Goal: Task Accomplishment & Management: Use online tool/utility

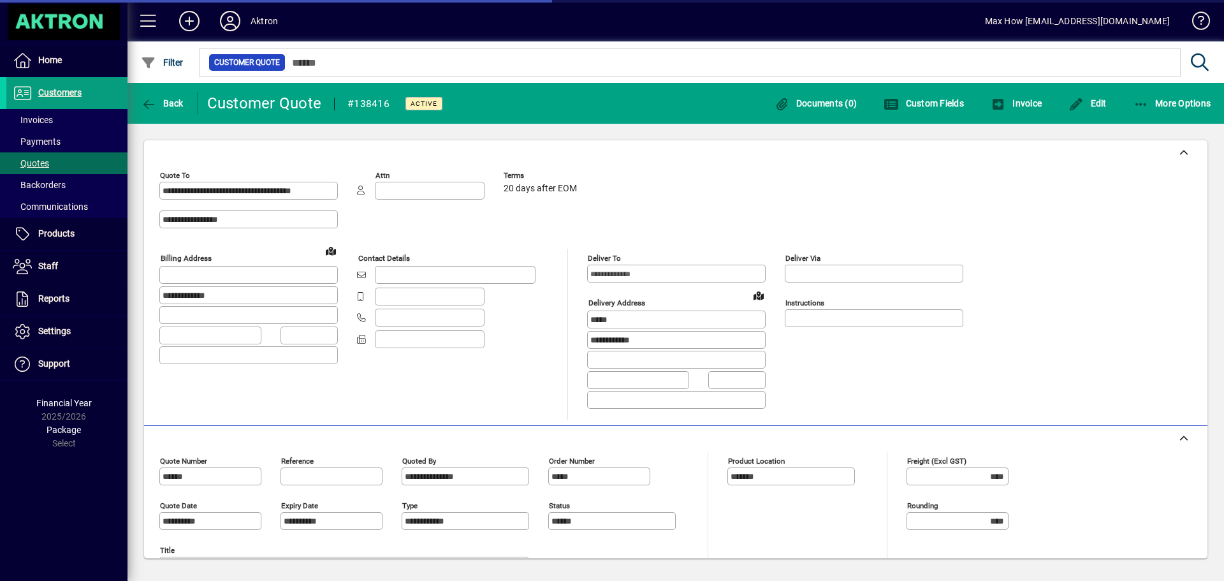
scroll to position [298, 0]
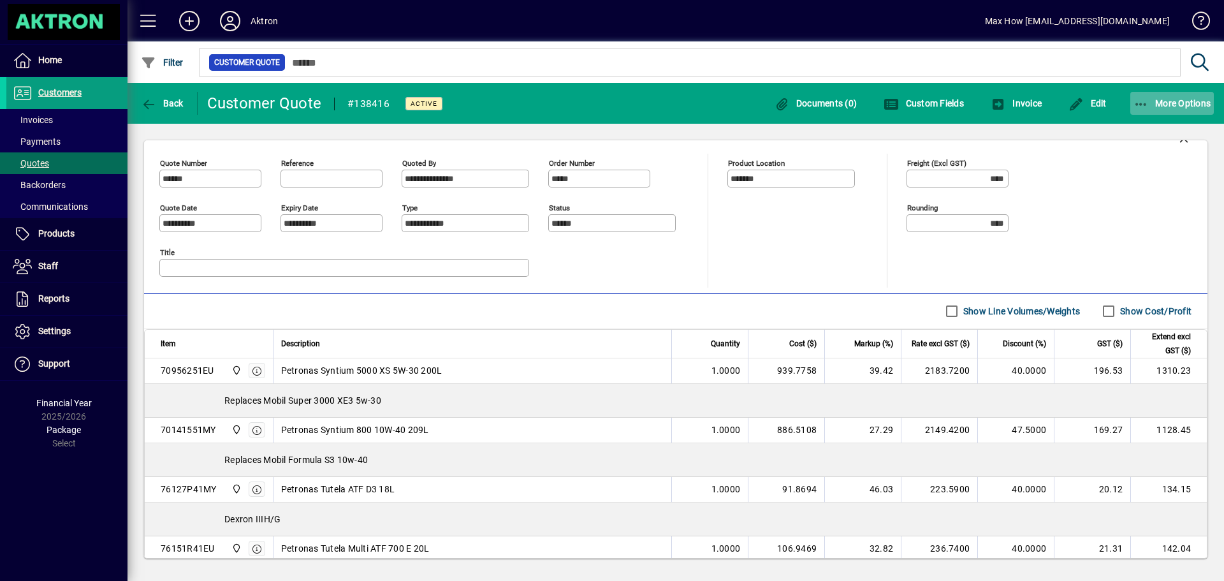
click at [1138, 104] on icon "button" at bounding box center [1141, 104] width 16 height 13
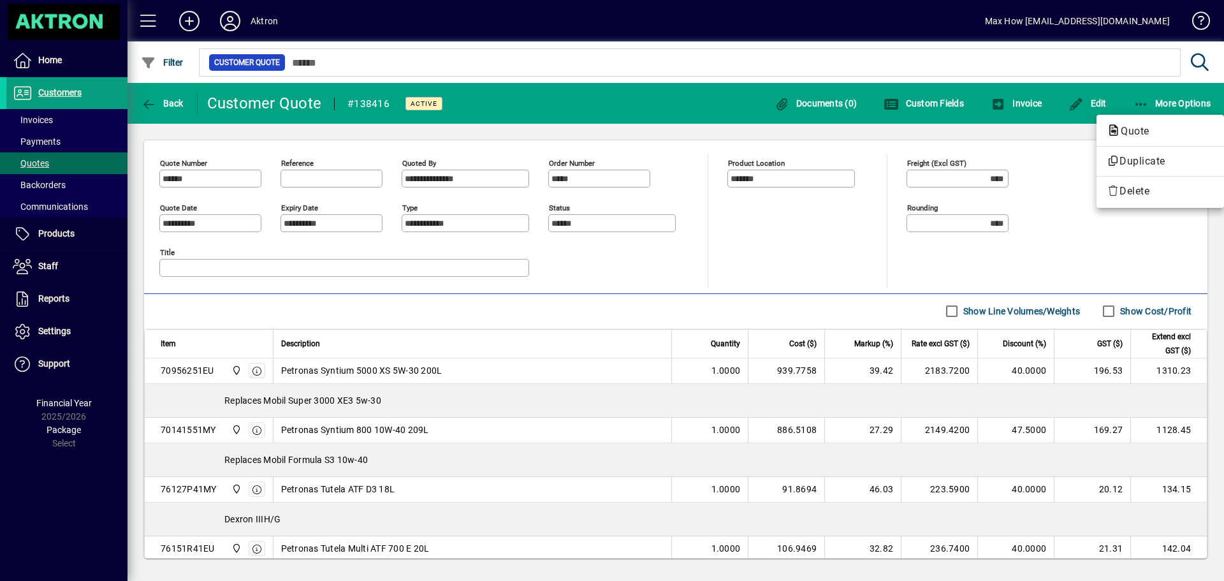
click at [818, 243] on div at bounding box center [612, 290] width 1224 height 581
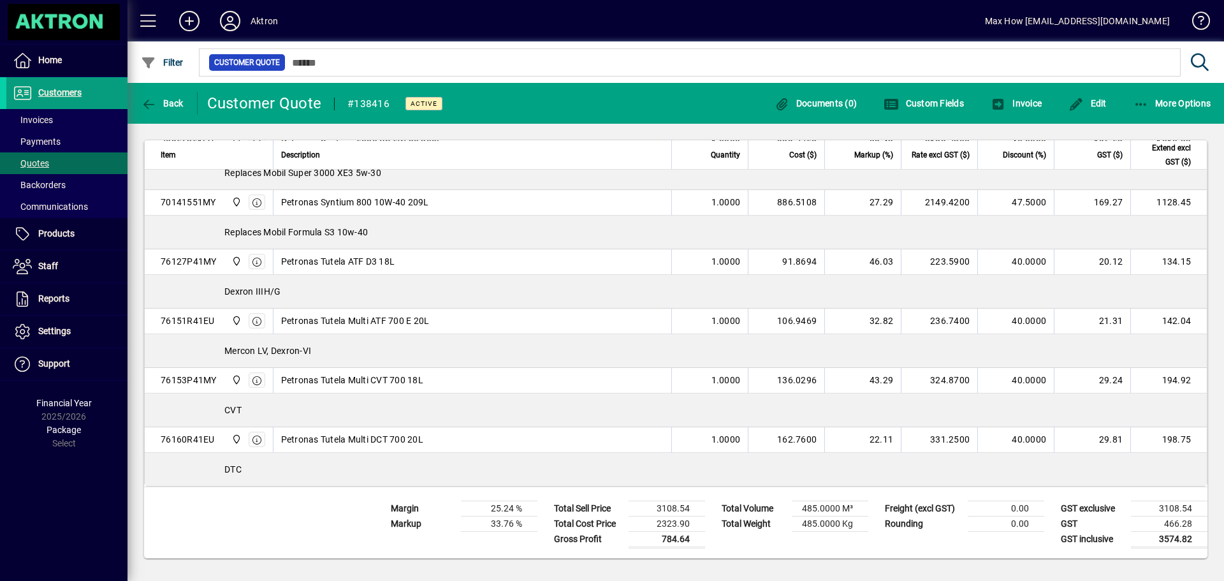
scroll to position [526, 0]
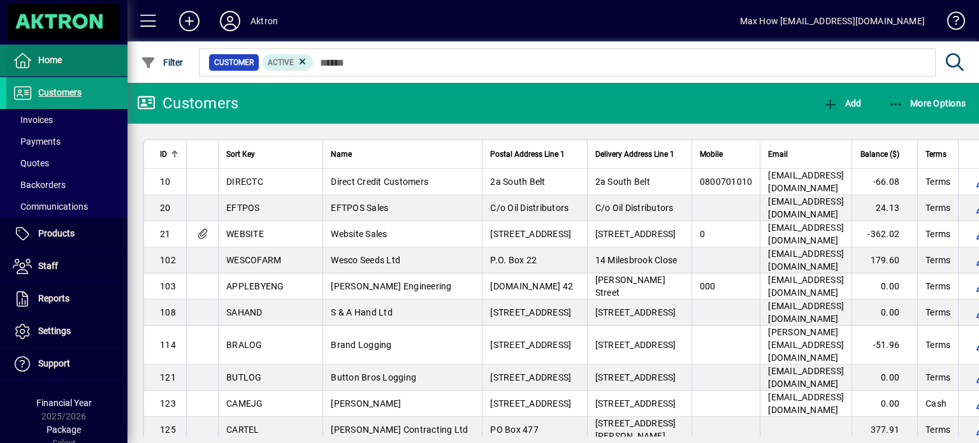
click at [47, 60] on span "Home" at bounding box center [50, 60] width 24 height 10
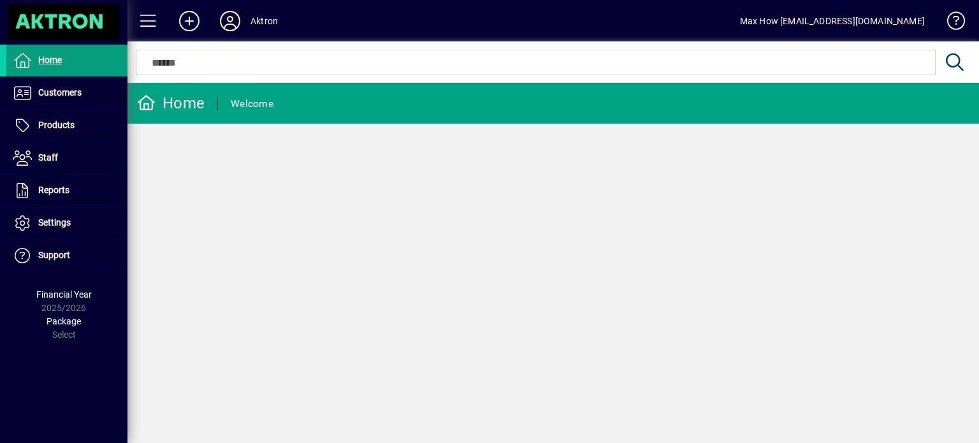
click at [230, 24] on icon at bounding box center [229, 21] width 25 height 20
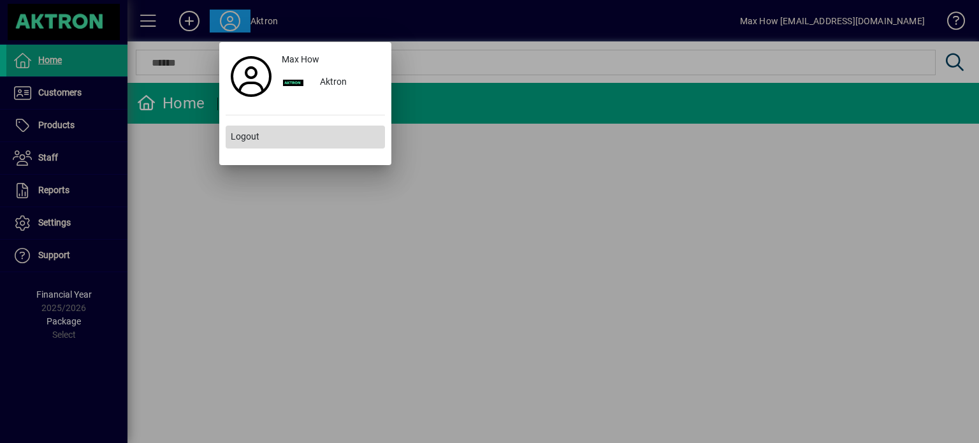
click at [248, 138] on span "Logout" at bounding box center [245, 136] width 29 height 13
